Goal: Transaction & Acquisition: Purchase product/service

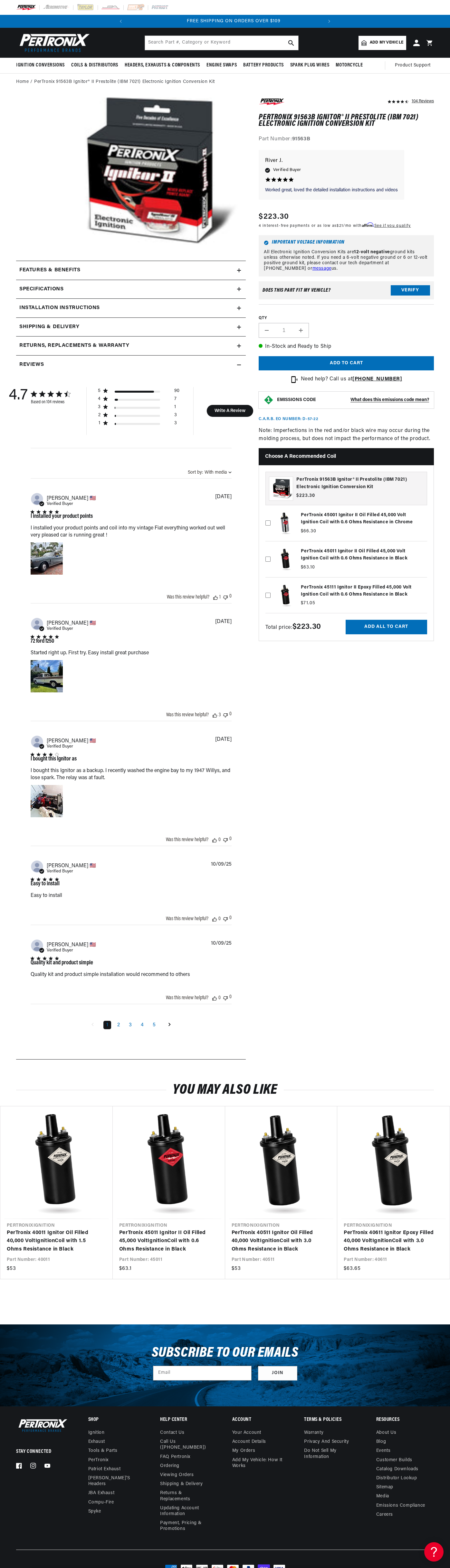
scroll to position [0, 196]
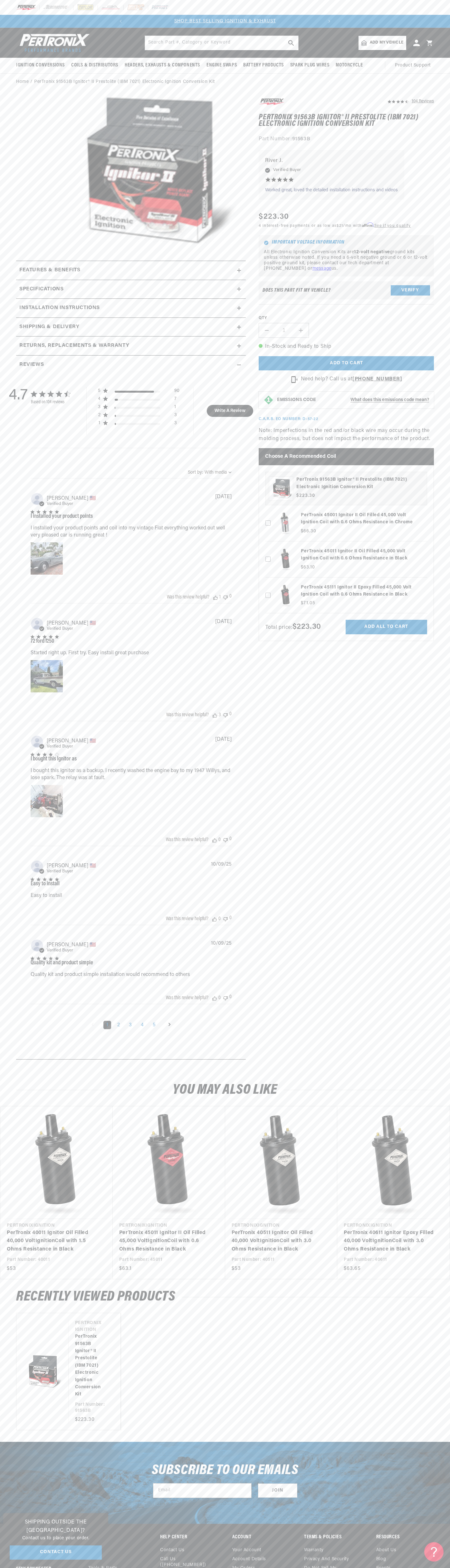
click at [123, 6] on div at bounding box center [225, 7] width 450 height 15
click at [437, 709] on section "104 Reviews" at bounding box center [225, 580] width 450 height 979
click at [22, 1567] on html "Skip to content Your cart Your cart is empty Get the right parts the first time…" at bounding box center [225, 784] width 450 height 1568
click at [23, 1229] on link "PerTronix 40011 Ignitor Oil Filled 40,000 Volt Ignition Coil with 1.5 Ohms Resi…" at bounding box center [53, 1241] width 93 height 25
